Goal: Task Accomplishment & Management: Complete application form

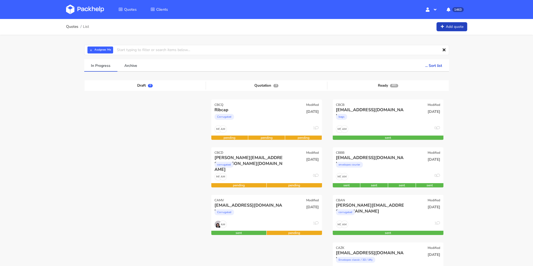
click at [444, 27] on icon at bounding box center [443, 27] width 5 height 4
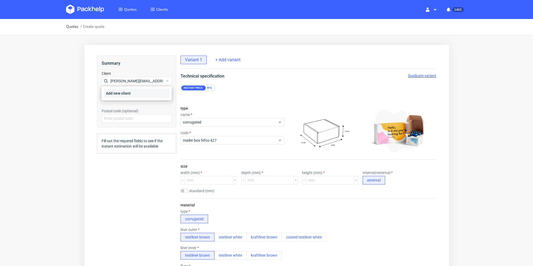
type input "cameron@claroprint.co.uk"
click at [120, 94] on div "Add new client" at bounding box center [137, 94] width 66 height 10
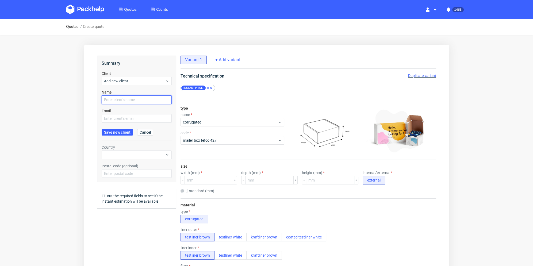
click at [118, 101] on input "text" at bounding box center [136, 100] width 70 height 9
paste input "cameron@claroprint.co.uk"
type input "cameron@claroprint.co.uk"
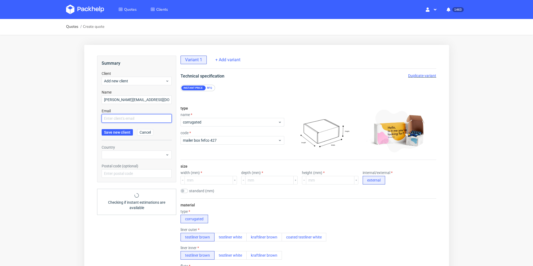
click at [112, 116] on input "text" at bounding box center [136, 118] width 70 height 9
paste input "cameron@claroprint.co.uk"
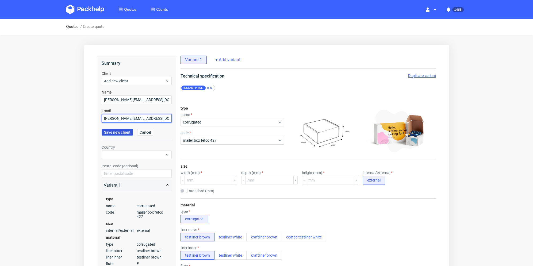
type input "cameron@claroprint.co.uk"
click at [114, 130] on button "Save new client" at bounding box center [116, 132] width 31 height 6
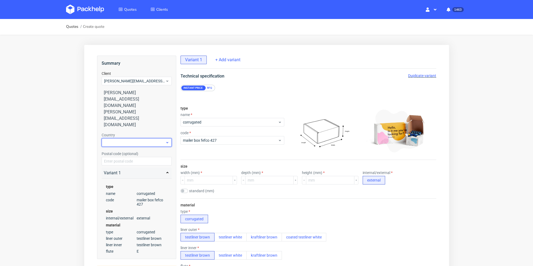
click at [121, 138] on div at bounding box center [136, 142] width 70 height 9
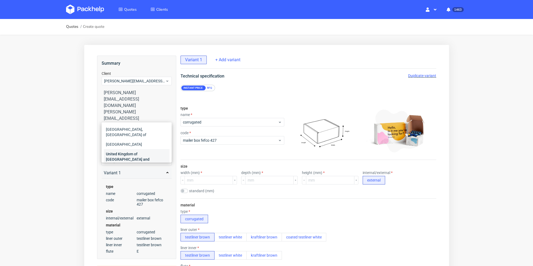
scroll to position [23, 0]
type input "unite"
click at [144, 133] on div "United Kingdom of Great Britain and Northern Ireland" at bounding box center [137, 137] width 66 height 20
click at [204, 109] on div "type name corrugated code mailer box fefco 427" at bounding box center [232, 131] width 104 height 58
click at [240, 104] on div "type name corrugated code mailer box fefco 427" at bounding box center [232, 131] width 104 height 58
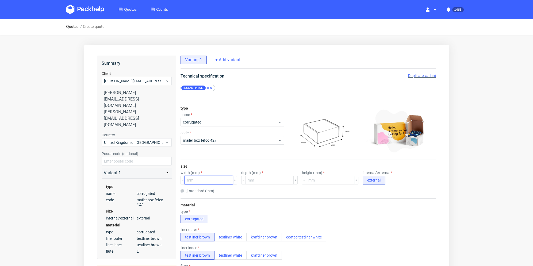
click at [212, 176] on input "number" at bounding box center [208, 180] width 48 height 9
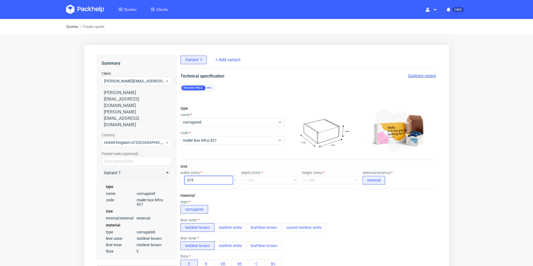
type input "375"
type input "200"
type input "175"
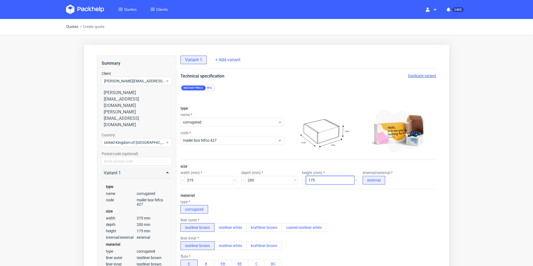
drag, startPoint x: 314, startPoint y: 178, endPoint x: 308, endPoint y: 181, distance: 7.1
click at [308, 181] on input "175" at bounding box center [330, 180] width 48 height 9
type input "150"
drag, startPoint x: 283, startPoint y: 194, endPoint x: 221, endPoint y: 97, distance: 114.9
click at [283, 194] on div "material type corrugated liner outer testliner brown testliner white kraftliner…" at bounding box center [308, 240] width 256 height 103
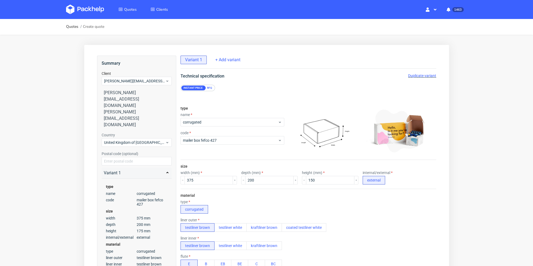
click at [207, 88] on div "RFQ" at bounding box center [209, 88] width 9 height 5
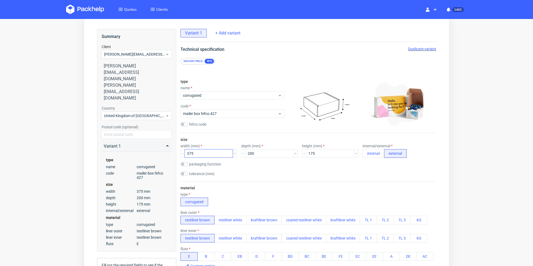
scroll to position [0, 0]
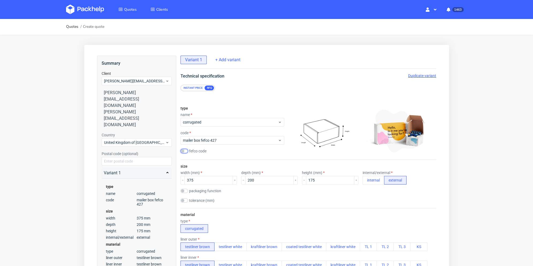
click at [186, 151] on input "checkbox" at bounding box center [183, 151] width 7 height 4
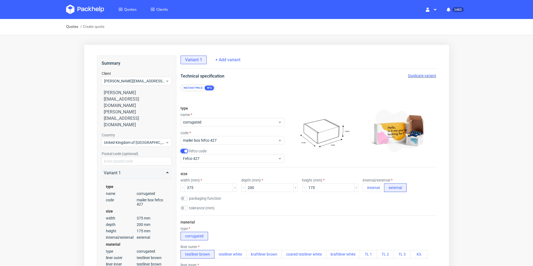
click at [186, 151] on input "checkbox" at bounding box center [183, 151] width 7 height 4
checkbox input "false"
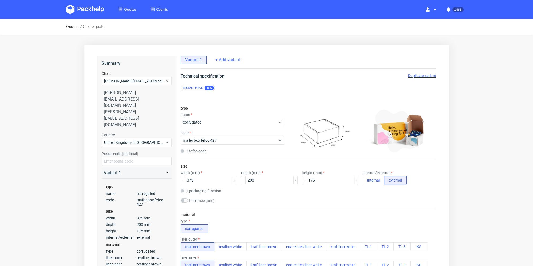
click at [260, 166] on div "size width (mm) 375 depth (mm) 200 height (mm) 175 internal/external internal e…" at bounding box center [308, 184] width 256 height 48
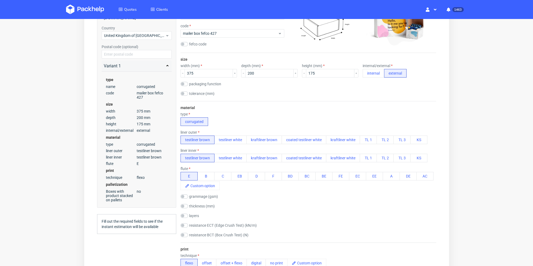
scroll to position [187, 0]
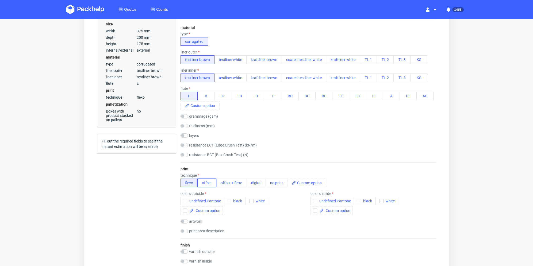
click at [208, 184] on button "offset" at bounding box center [206, 183] width 19 height 9
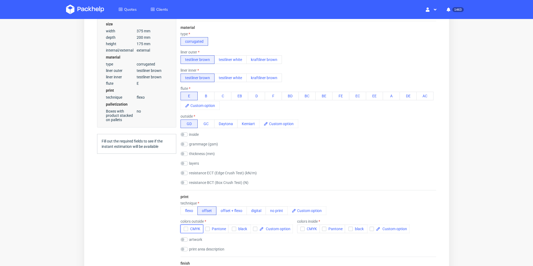
click at [184, 230] on icon "button" at bounding box center [186, 229] width 4 height 4
click at [174, 227] on form "type name corrugated code mailer box fefco 427 fefco code size width (mm) 375 d…" at bounding box center [308, 243] width 277 height 679
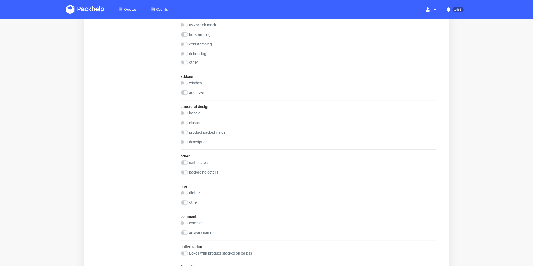
scroll to position [589, 0]
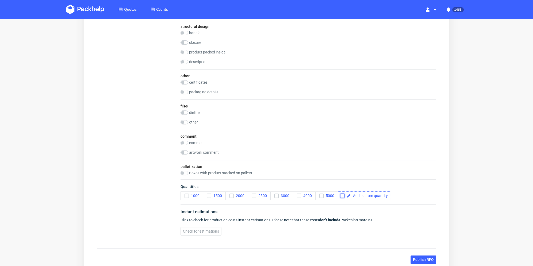
click at [342, 195] on input "checkbox" at bounding box center [342, 196] width 4 height 4
checkbox input "true"
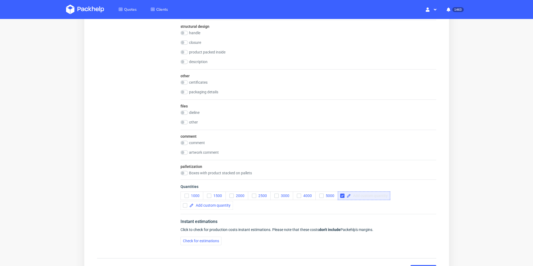
click at [362, 196] on span at bounding box center [369, 196] width 37 height 4
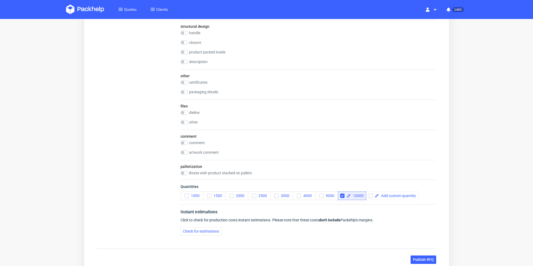
checkbox input "true"
click at [369, 203] on div "Quantities 1000 1500 2000 2500 3000 4000 5000 10000" at bounding box center [308, 192] width 256 height 25
click at [370, 196] on input "checkbox" at bounding box center [370, 196] width 4 height 4
checkbox input "true"
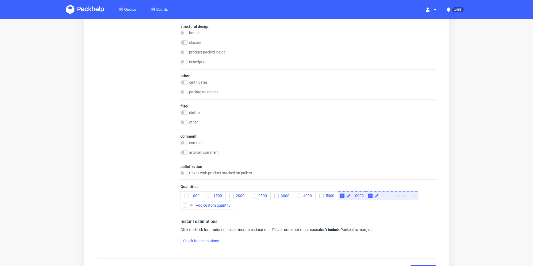
click at [394, 195] on span at bounding box center [397, 196] width 37 height 4
checkbox input "true"
click at [387, 207] on div "1000 1500 2000 2500 3000 4000 5000 10000 15000" at bounding box center [308, 201] width 256 height 18
click at [185, 206] on input "checkbox" at bounding box center [185, 205] width 4 height 4
checkbox input "true"
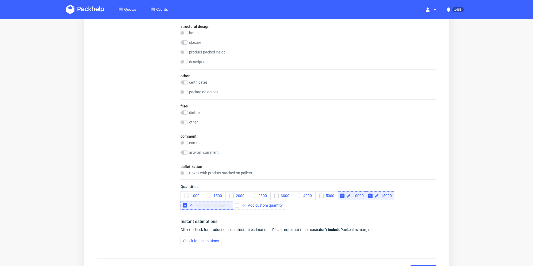
click at [205, 206] on span at bounding box center [212, 206] width 37 height 4
checkbox input "true"
click at [255, 214] on div "Instant estimations Click to check for production costs instant estimations. Pl…" at bounding box center [308, 232] width 256 height 36
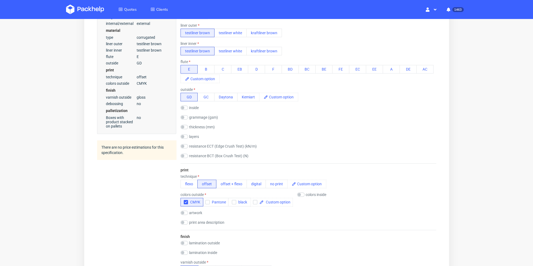
scroll to position [0, 0]
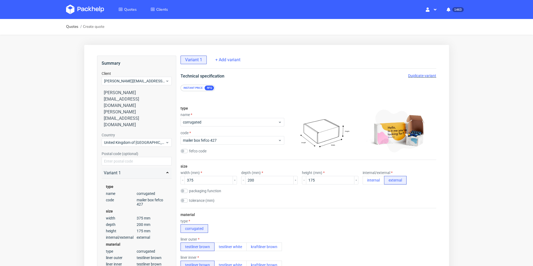
click at [429, 74] on span "Duplicate variant" at bounding box center [422, 76] width 28 height 4
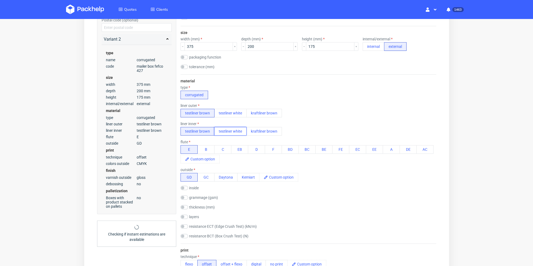
click at [238, 131] on button "testliner white" at bounding box center [230, 131] width 32 height 9
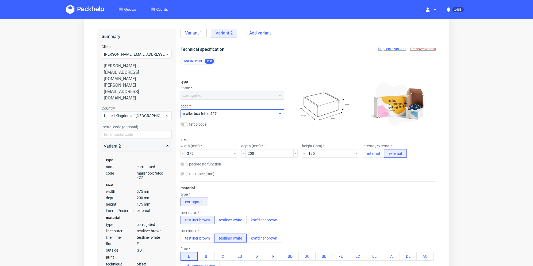
scroll to position [0, 0]
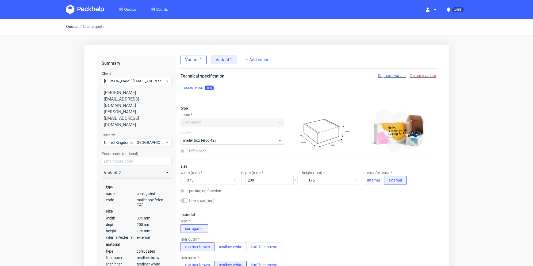
click at [199, 58] on span "Variant 1" at bounding box center [193, 60] width 17 height 6
click at [387, 76] on span "Duplicate variant" at bounding box center [392, 76] width 28 height 4
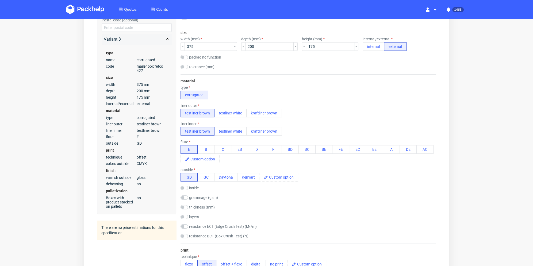
scroll to position [241, 0]
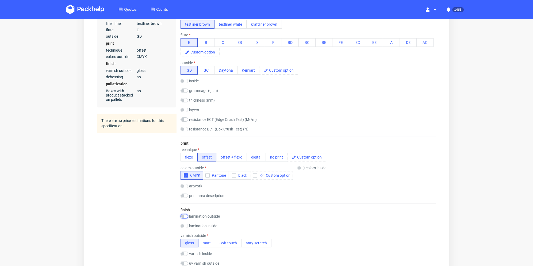
click at [185, 218] on input "checkbox" at bounding box center [183, 216] width 7 height 4
checkbox input "true"
click at [205, 222] on button "matt" at bounding box center [206, 224] width 17 height 9
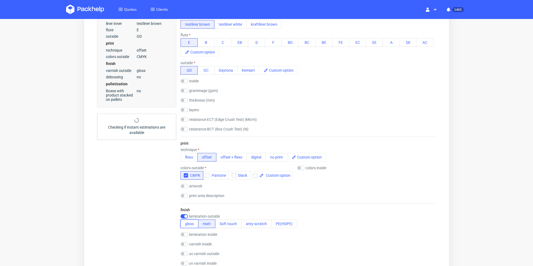
click at [186, 225] on button "gloss" at bounding box center [189, 224] width 18 height 9
click at [162, 222] on div "Summary Client cameron@claroprint.co.uk cameron@claroprint.co.uk cameron@clarop…" at bounding box center [136, 201] width 79 height 773
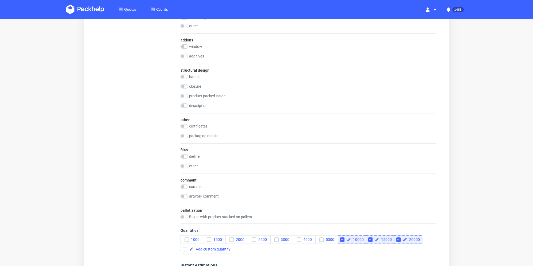
scroll to position [629, 0]
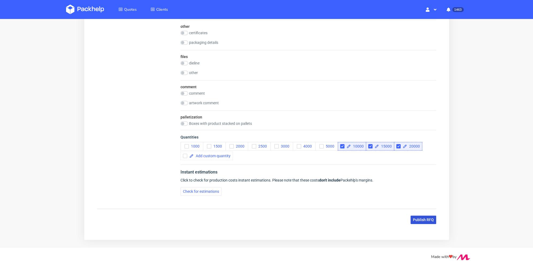
click at [419, 219] on span "Publish RFQ" at bounding box center [423, 220] width 21 height 4
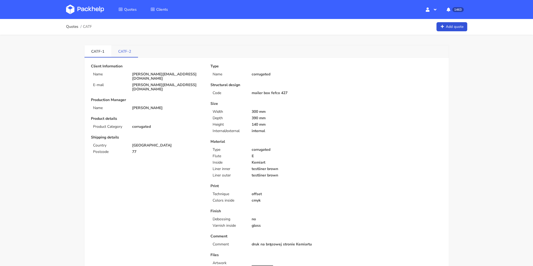
click at [131, 52] on link "CATF-2" at bounding box center [124, 51] width 27 height 12
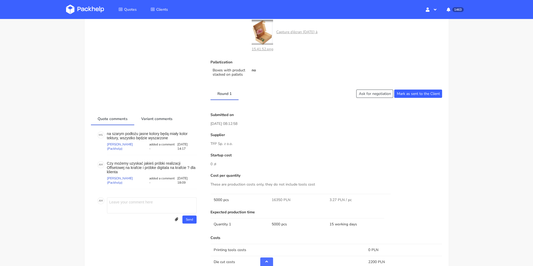
scroll to position [268, 0]
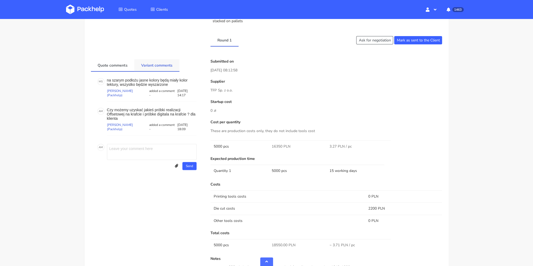
click at [156, 64] on link "Variant comments" at bounding box center [156, 65] width 45 height 12
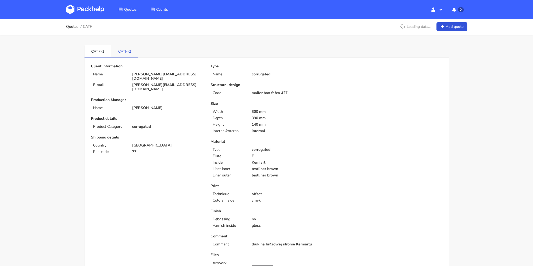
click at [122, 53] on link "CATF-2" at bounding box center [124, 51] width 27 height 12
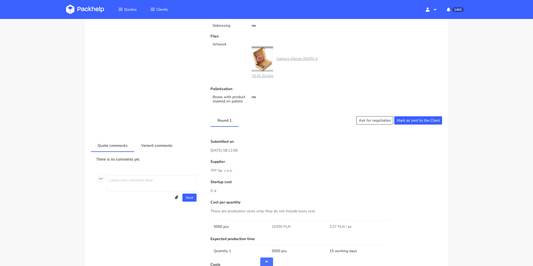
scroll to position [214, 0]
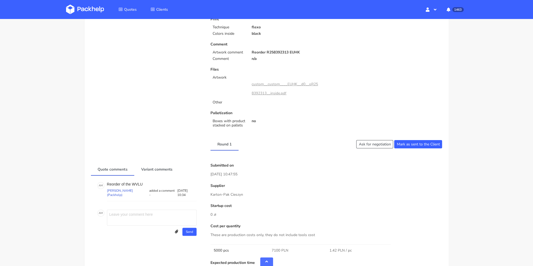
scroll to position [241, 0]
